Goal: Transaction & Acquisition: Purchase product/service

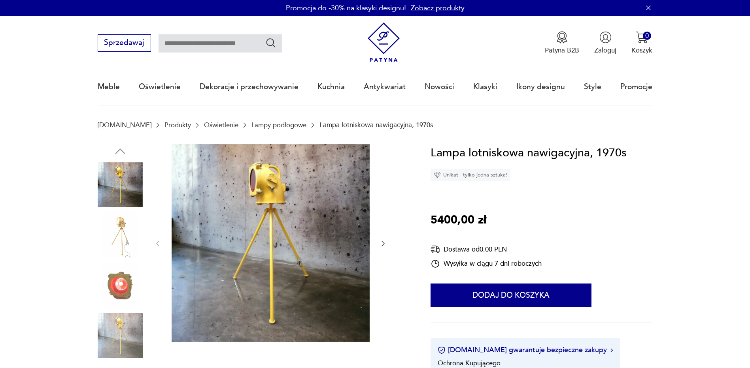
click at [127, 224] on img at bounding box center [120, 235] width 45 height 45
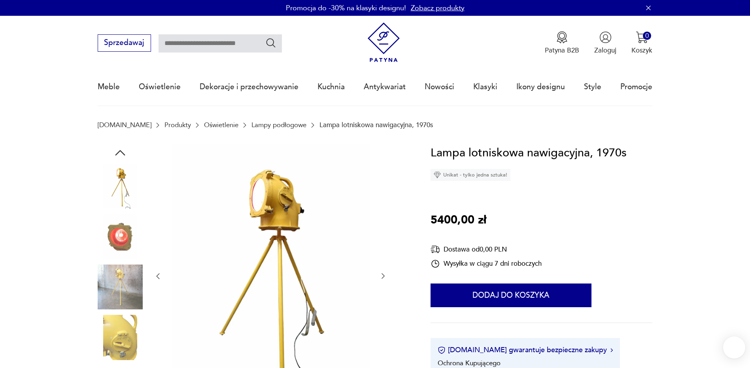
click at [116, 285] on img at bounding box center [120, 287] width 45 height 45
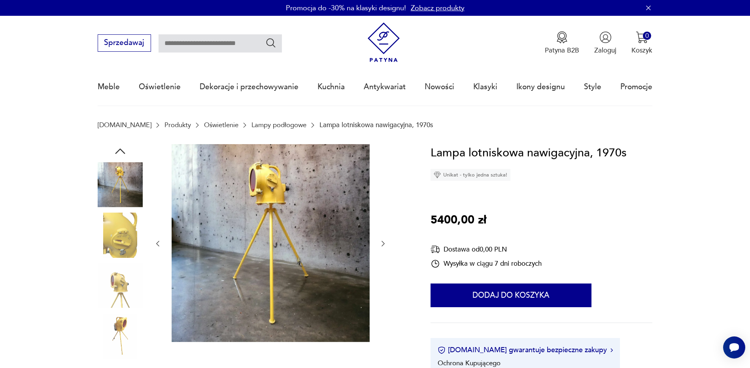
click at [118, 148] on icon "button" at bounding box center [120, 151] width 14 height 14
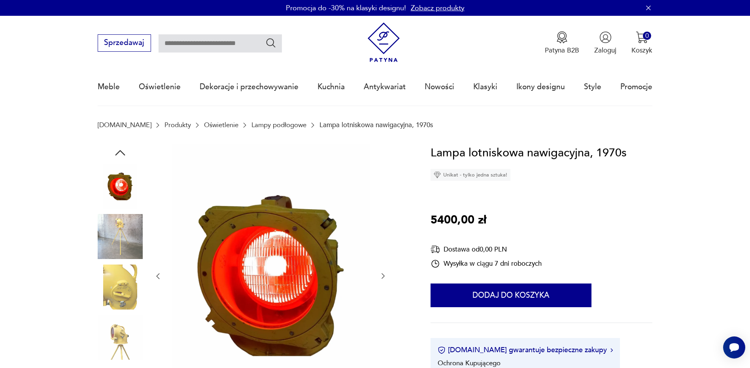
click at [118, 148] on icon "button" at bounding box center [120, 153] width 14 height 14
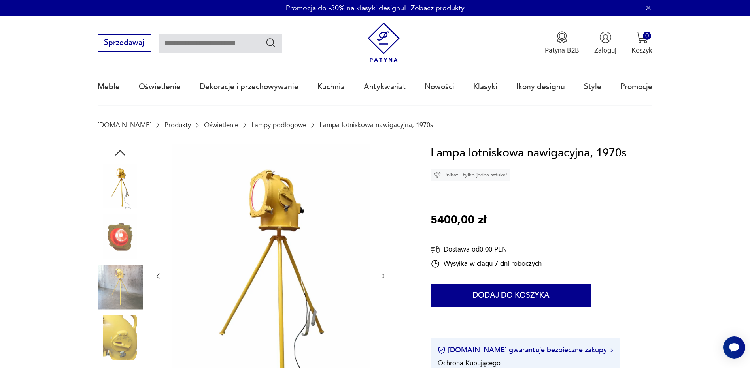
click at [121, 238] on img at bounding box center [120, 236] width 45 height 45
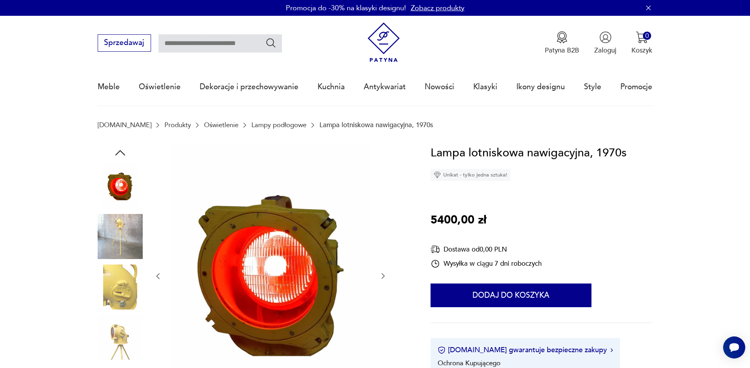
click at [270, 219] on img at bounding box center [270, 275] width 198 height 263
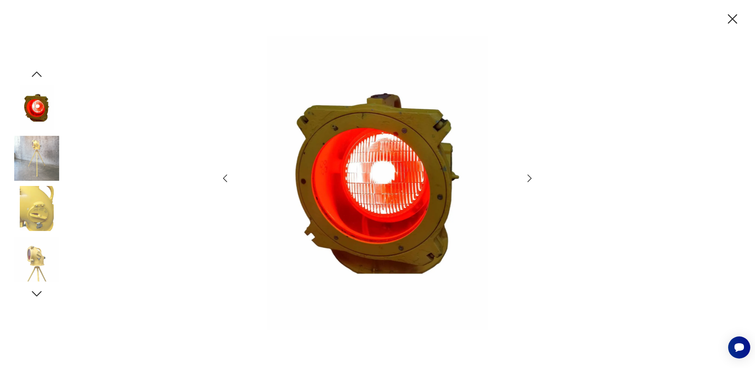
click at [395, 124] on img at bounding box center [378, 183] width 274 height 295
click at [39, 219] on img at bounding box center [36, 208] width 45 height 45
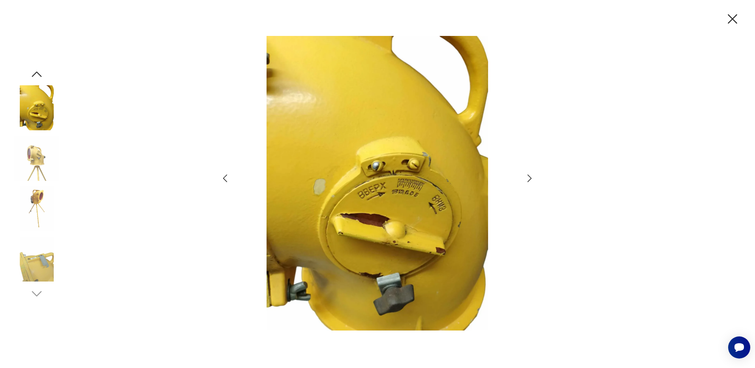
click at [35, 268] on img at bounding box center [36, 259] width 45 height 45
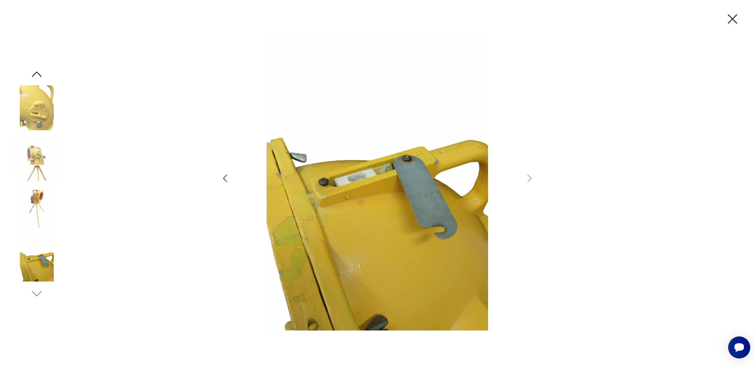
click at [37, 200] on img at bounding box center [36, 208] width 45 height 45
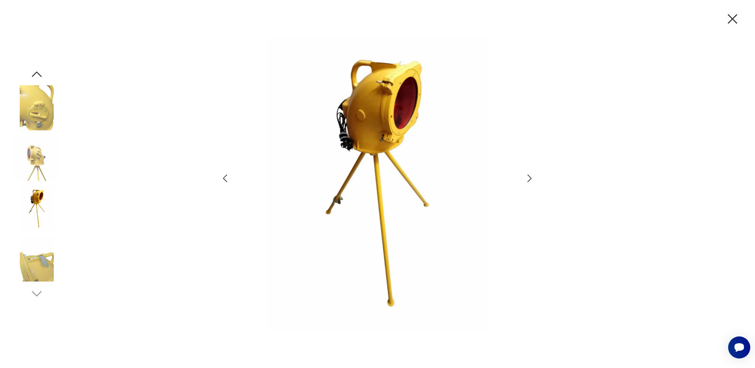
click at [399, 126] on img at bounding box center [378, 183] width 274 height 295
click at [397, 85] on img at bounding box center [378, 183] width 274 height 295
